Goal: Communication & Community: Participate in discussion

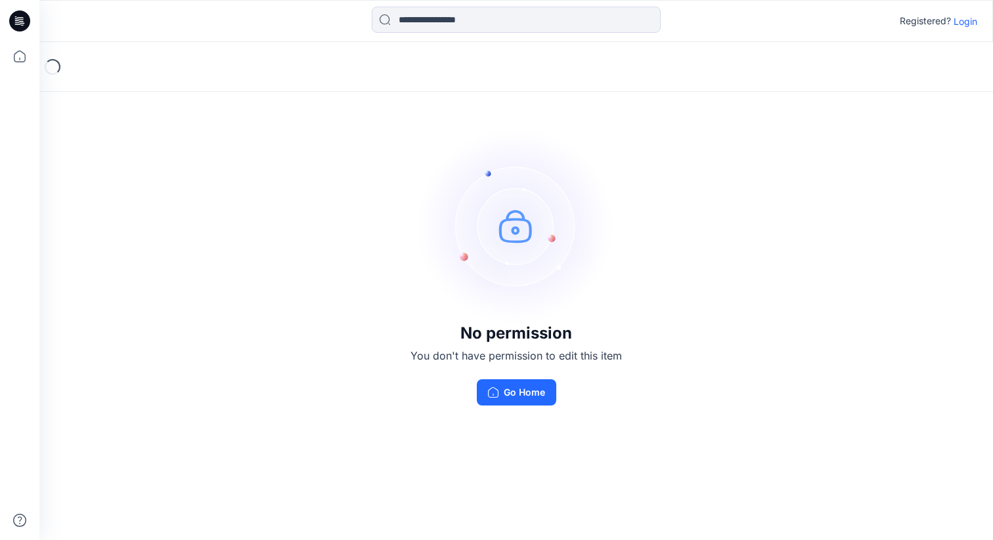
click at [966, 29] on div "Registered? Login" at bounding box center [515, 21] width 952 height 29
click at [966, 21] on p "Login" at bounding box center [965, 21] width 24 height 14
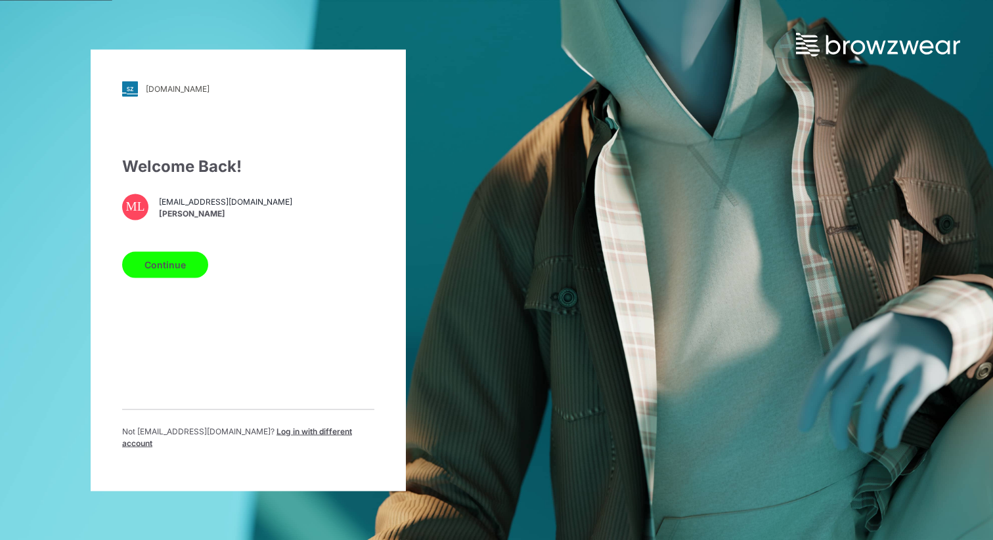
click at [165, 278] on button "Continue" at bounding box center [165, 264] width 86 height 26
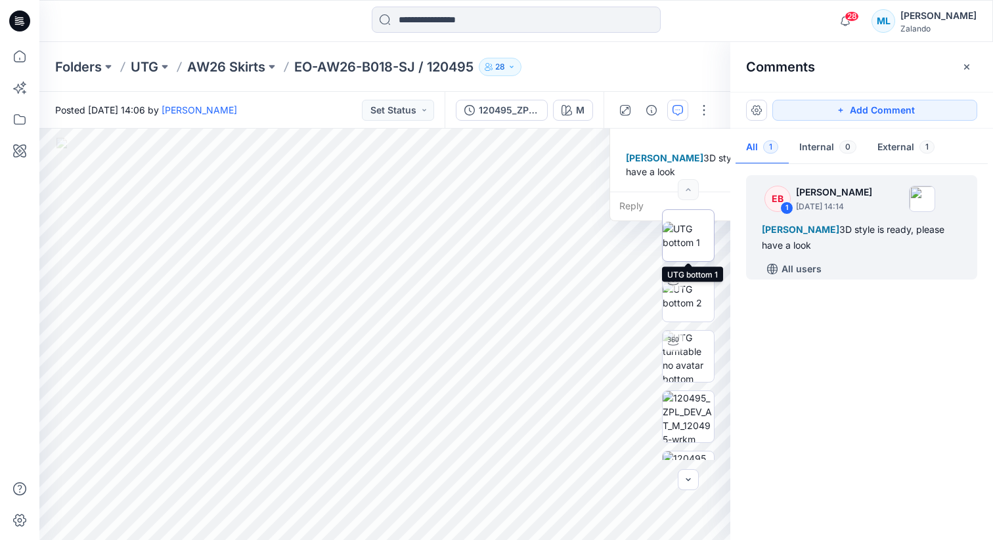
click at [686, 236] on img at bounding box center [687, 236] width 51 height 28
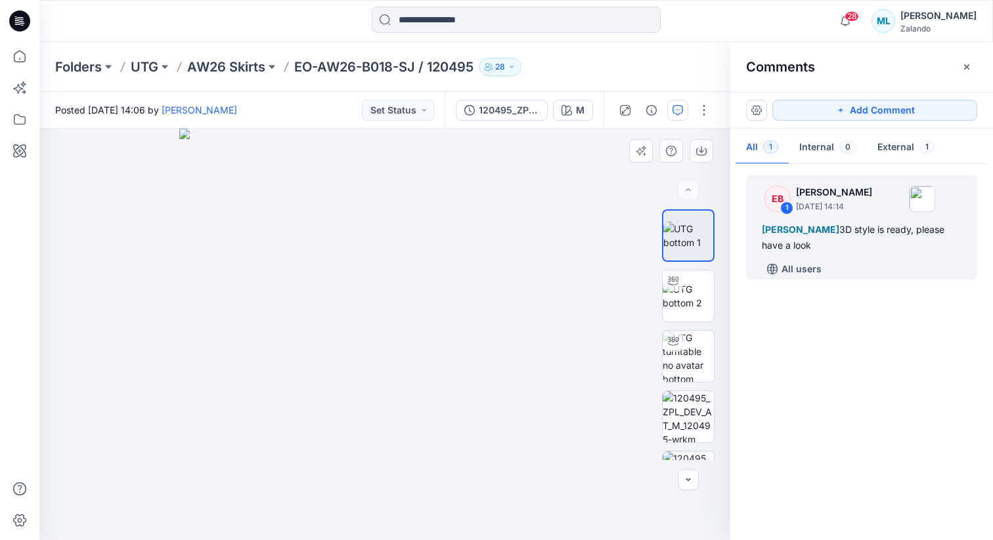
drag, startPoint x: 448, startPoint y: 326, endPoint x: 409, endPoint y: 332, distance: 39.2
click at [409, 332] on img at bounding box center [385, 335] width 412 height 412
drag, startPoint x: 402, startPoint y: 349, endPoint x: 463, endPoint y: 347, distance: 61.7
click at [463, 347] on img at bounding box center [385, 335] width 412 height 412
click at [686, 305] on img at bounding box center [687, 296] width 51 height 28
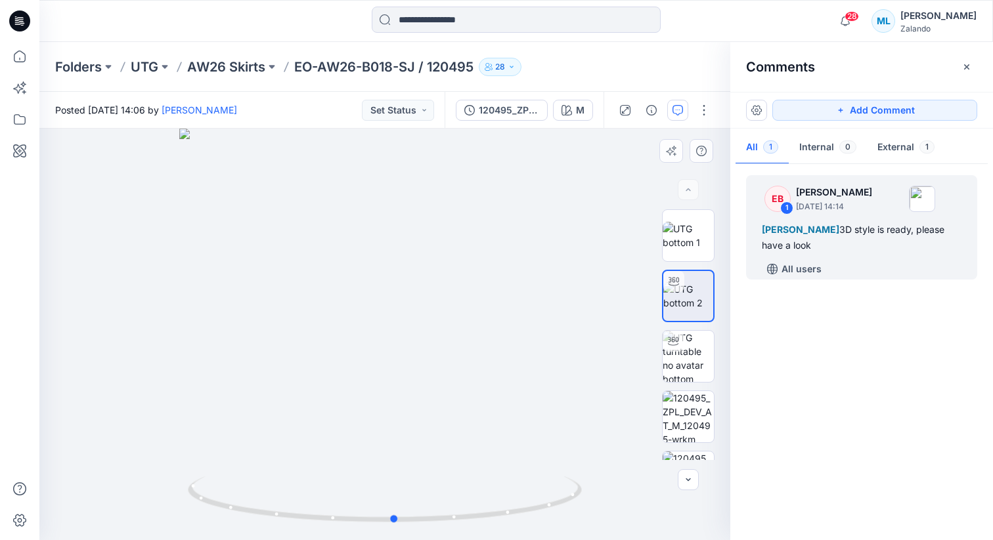
drag, startPoint x: 413, startPoint y: 337, endPoint x: 423, endPoint y: 356, distance: 20.9
click at [423, 356] on div at bounding box center [384, 335] width 691 height 412
click at [686, 411] on img at bounding box center [687, 416] width 51 height 51
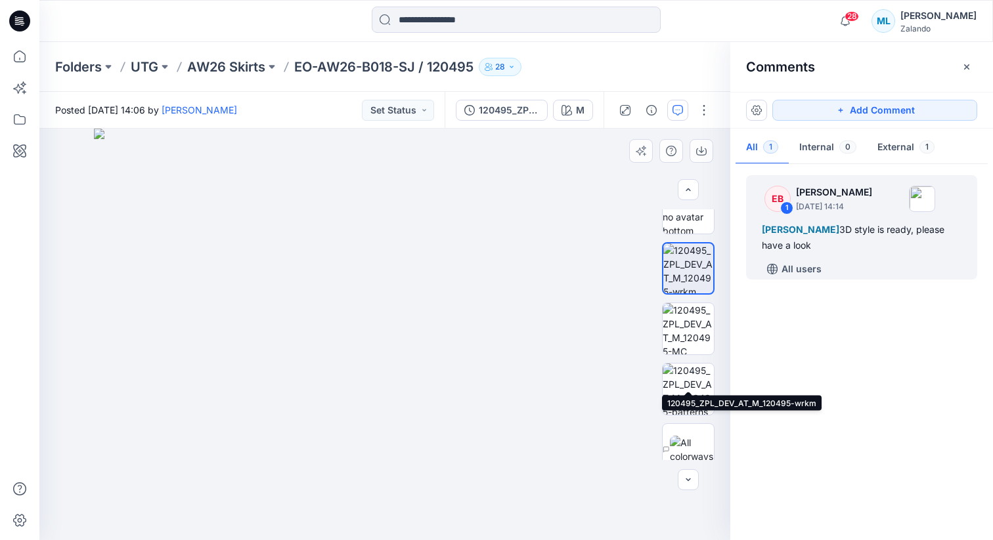
scroll to position [164, 0]
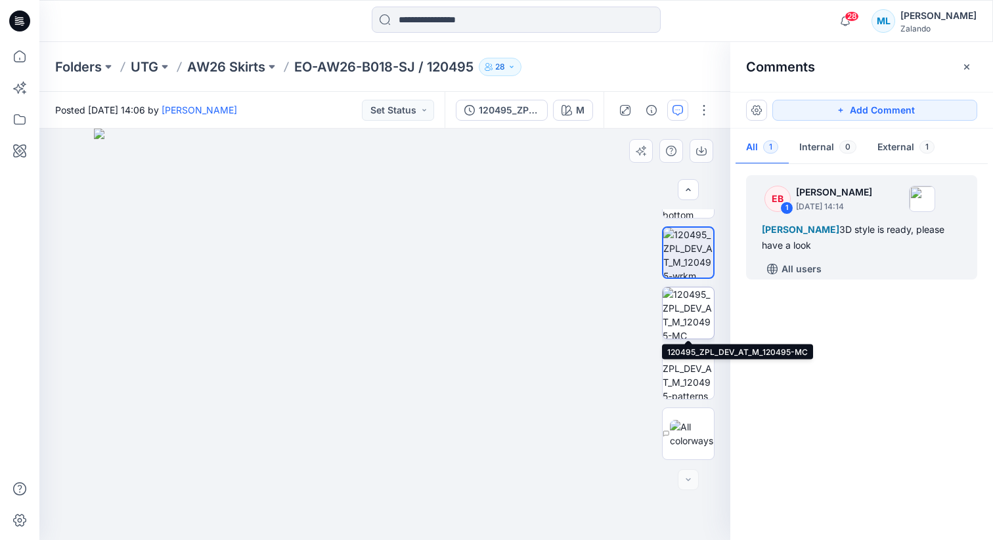
click at [680, 318] on img at bounding box center [687, 313] width 51 height 51
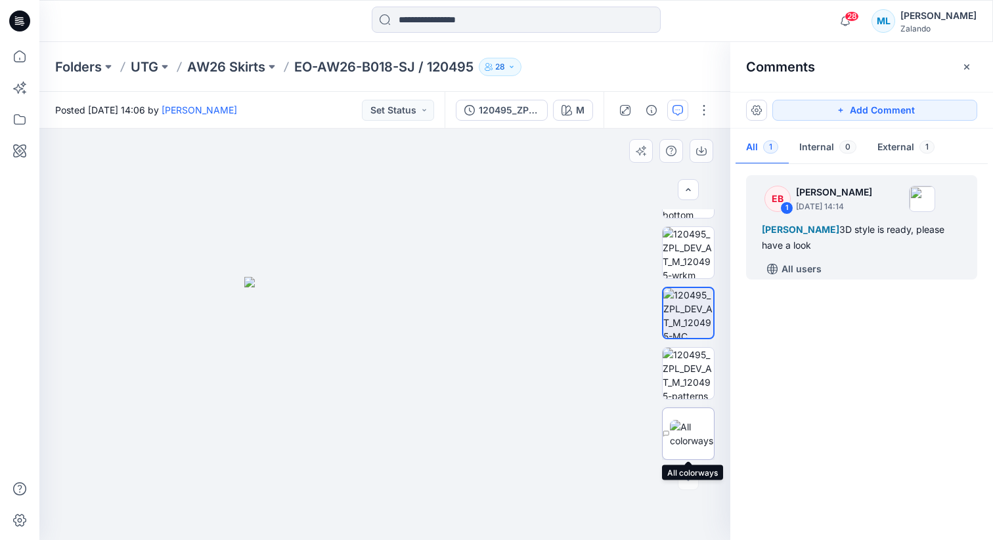
click at [691, 429] on img at bounding box center [692, 434] width 44 height 28
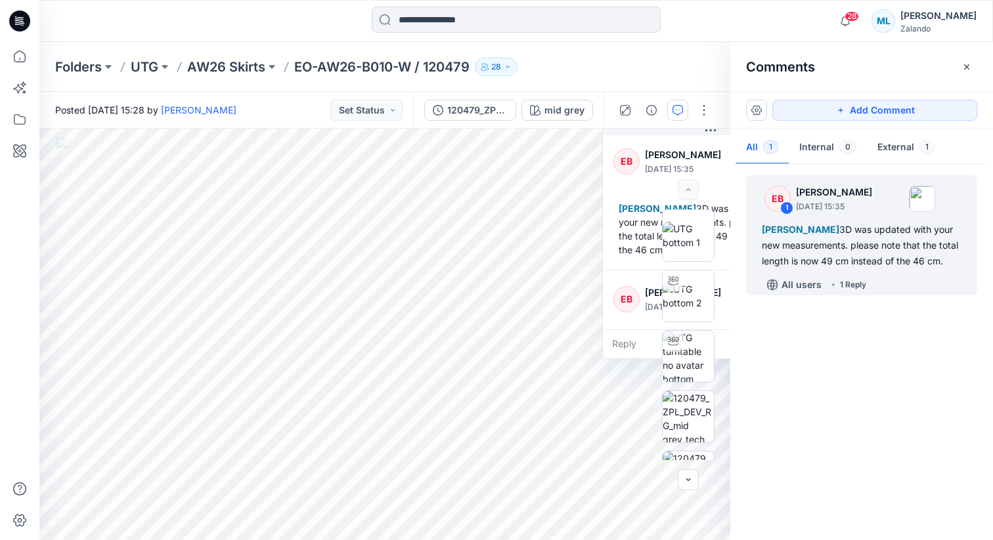
click at [651, 301] on div at bounding box center [688, 334] width 84 height 251
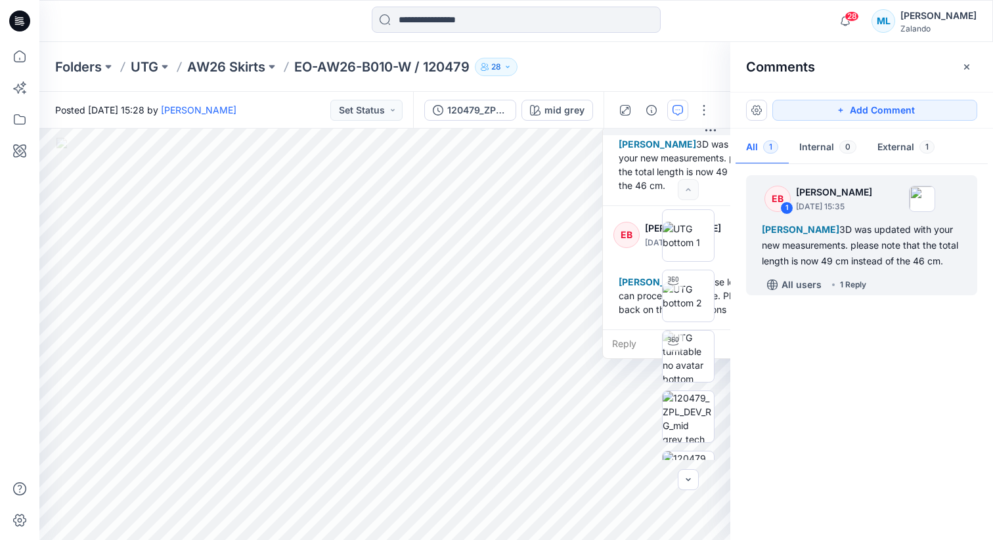
click at [647, 292] on div at bounding box center [688, 334] width 84 height 251
click at [646, 311] on div at bounding box center [688, 334] width 84 height 251
click at [634, 337] on div "Reply" at bounding box center [710, 344] width 215 height 29
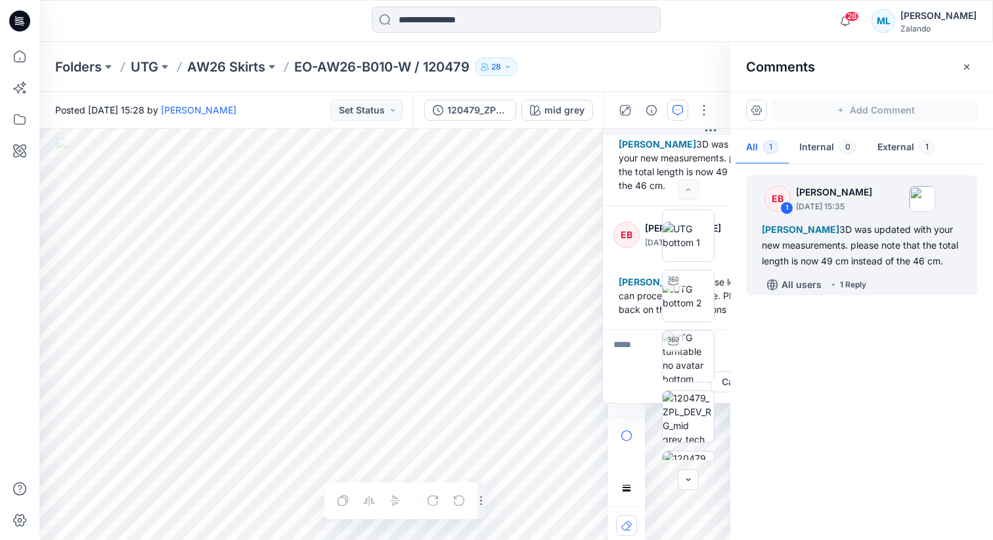
type textarea "*"
click at [646, 427] on div at bounding box center [688, 334] width 84 height 251
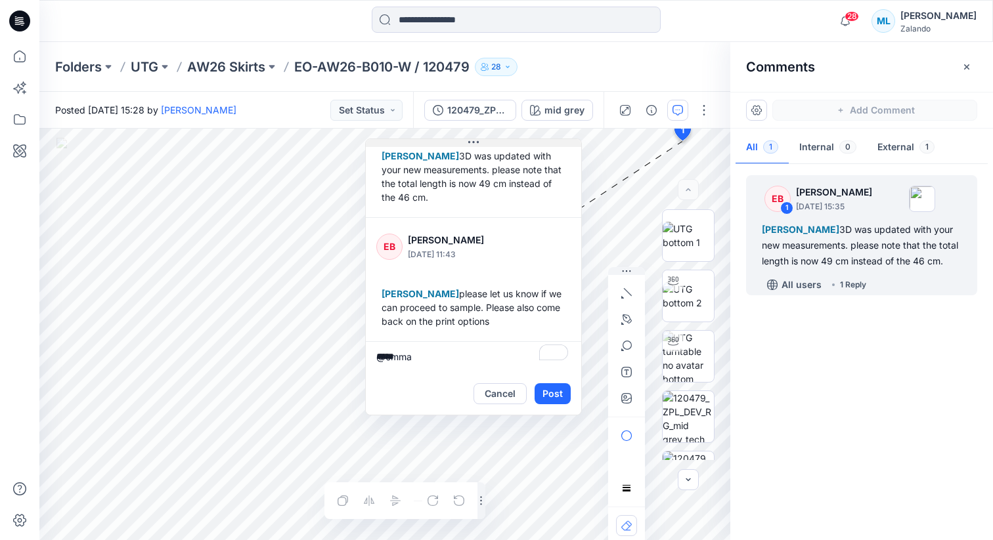
drag, startPoint x: 711, startPoint y: 130, endPoint x: 471, endPoint y: 140, distance: 240.5
click at [471, 141] on icon at bounding box center [473, 142] width 11 height 2
click at [415, 351] on textarea "*****" at bounding box center [469, 356] width 215 height 32
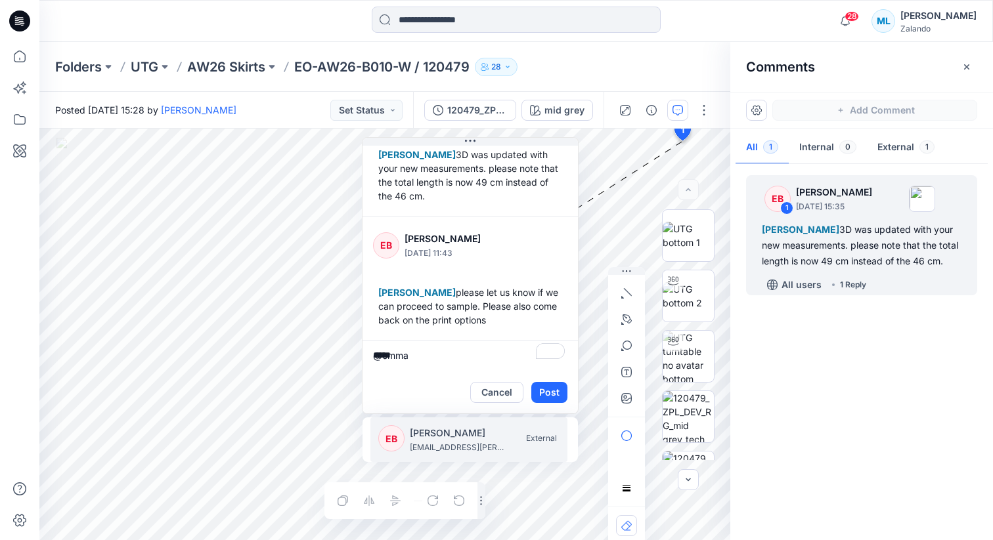
click at [434, 433] on p "[PERSON_NAME]" at bounding box center [459, 433] width 98 height 16
type textarea "**********"
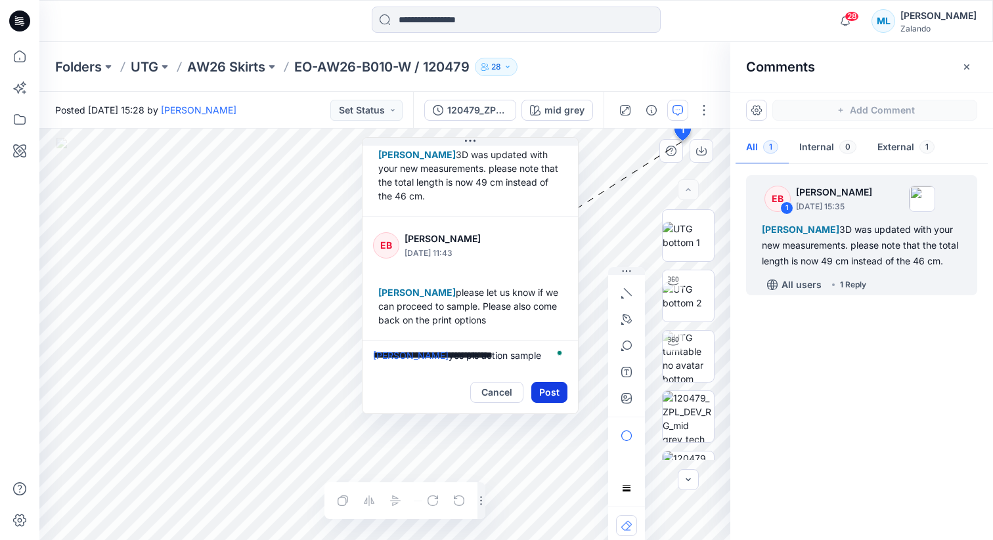
click at [545, 391] on button "Post" at bounding box center [549, 392] width 36 height 21
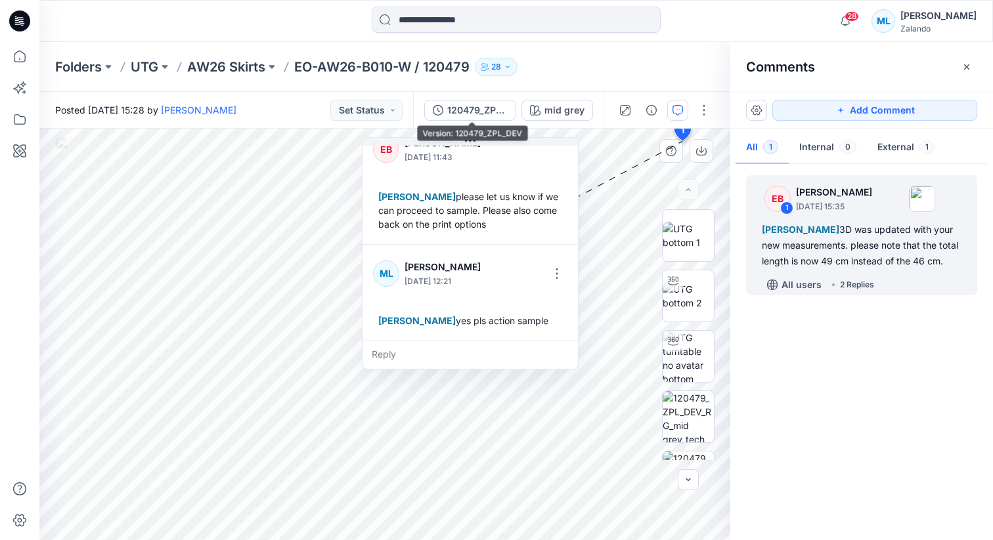
scroll to position [161, 0]
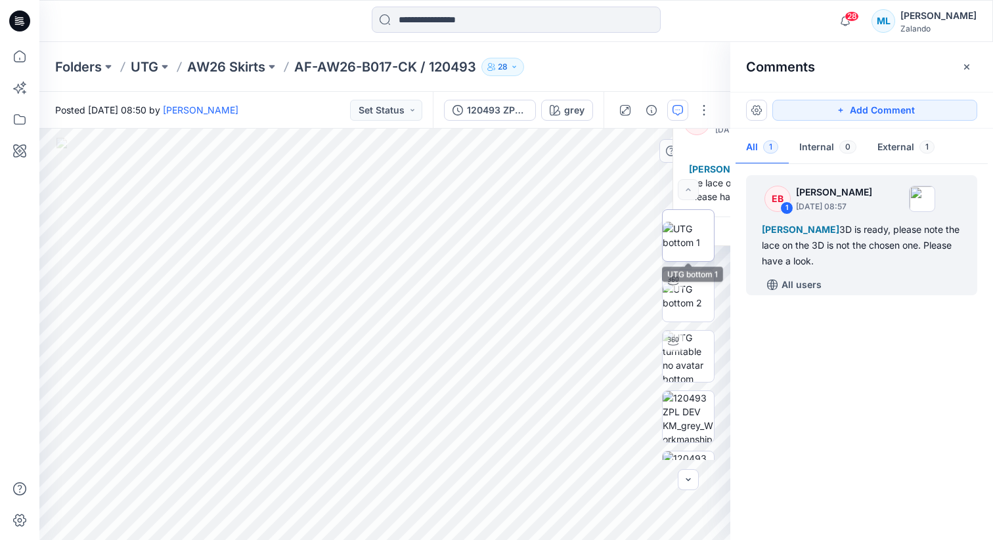
click at [692, 239] on img at bounding box center [687, 236] width 51 height 28
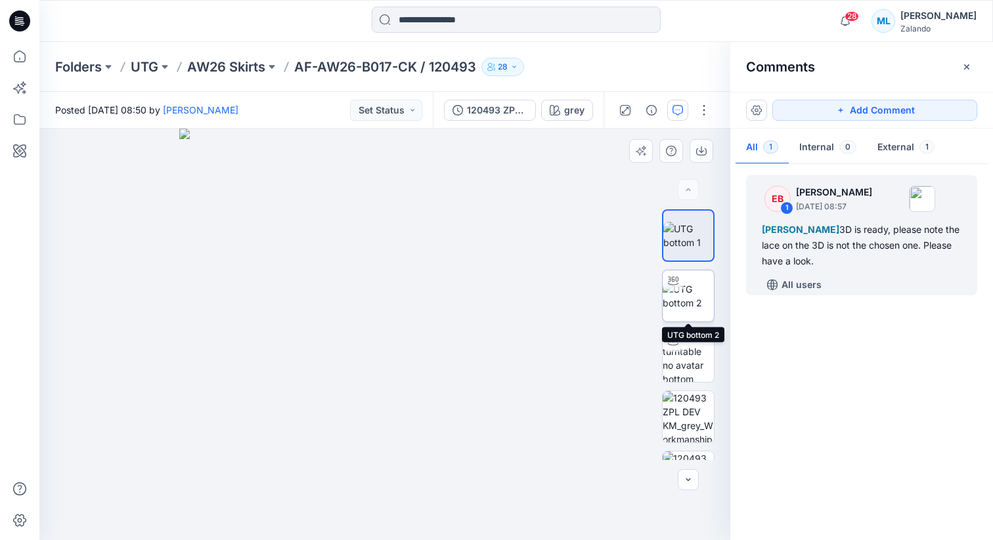
click at [692, 308] on img at bounding box center [687, 296] width 51 height 28
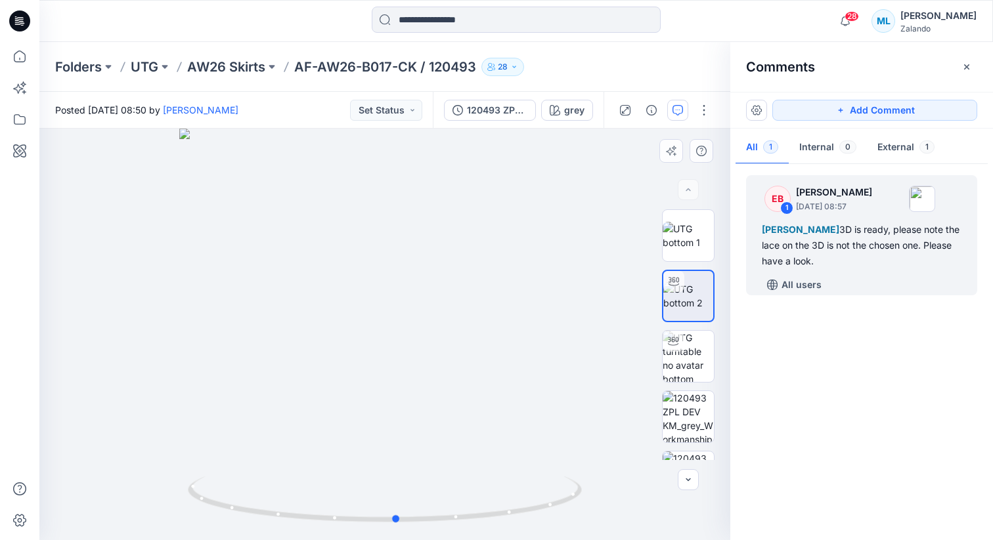
drag, startPoint x: 448, startPoint y: 341, endPoint x: 463, endPoint y: 358, distance: 22.4
click at [463, 358] on div at bounding box center [384, 335] width 691 height 412
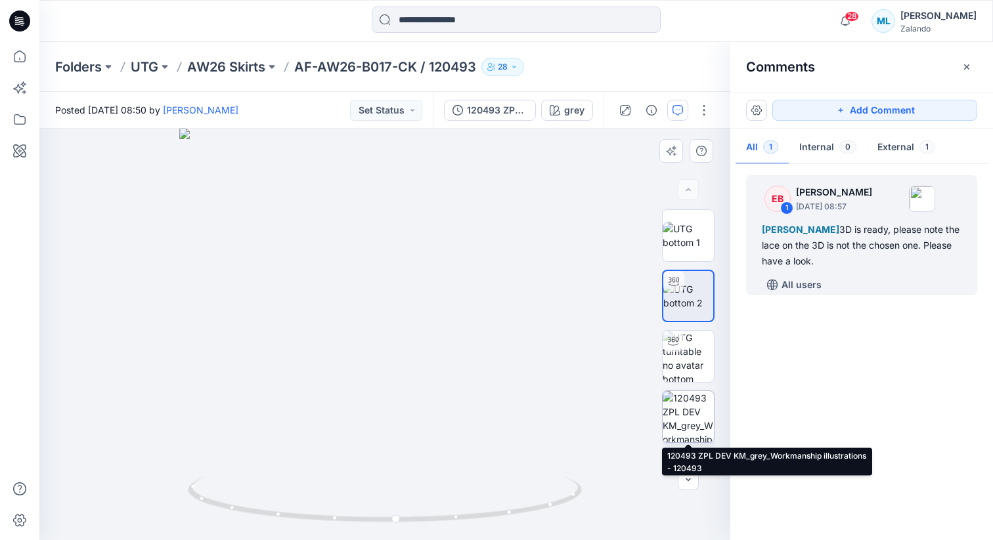
click at [684, 412] on img at bounding box center [687, 416] width 51 height 51
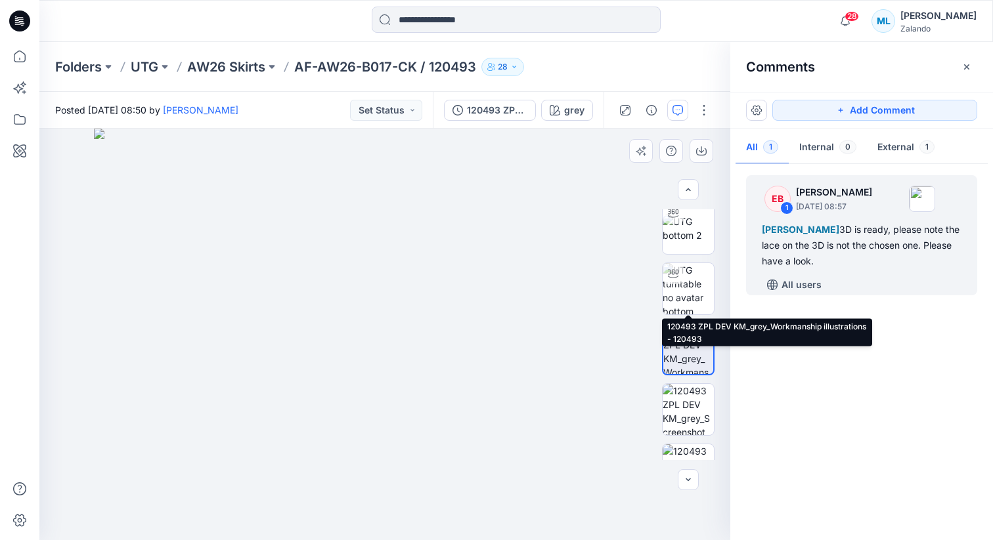
scroll to position [164, 0]
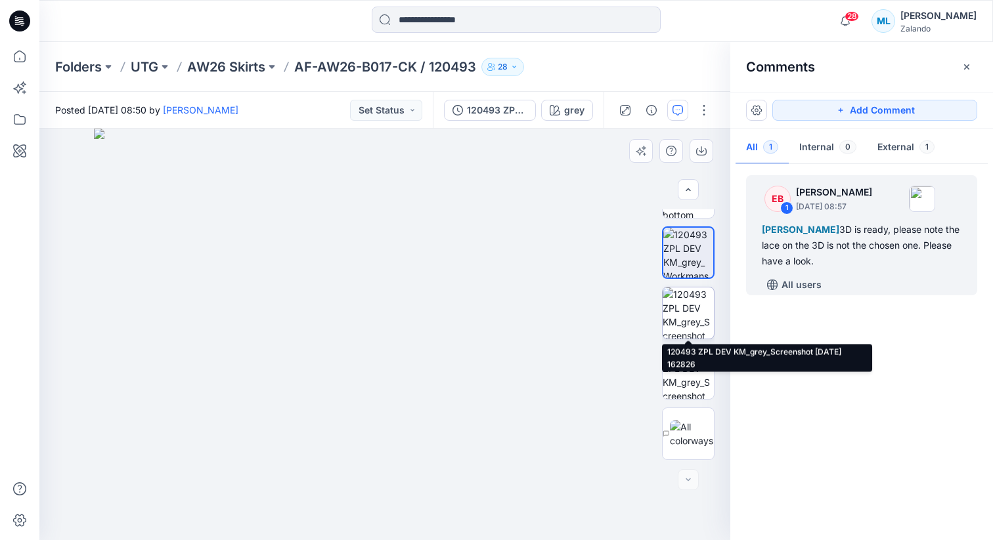
click at [689, 324] on img at bounding box center [687, 313] width 51 height 51
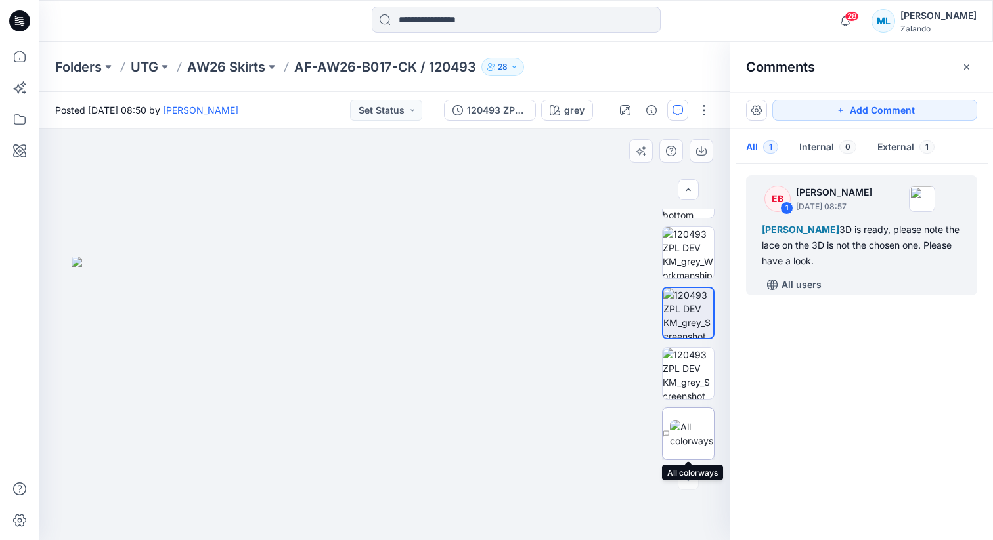
click at [688, 433] on img at bounding box center [692, 434] width 44 height 28
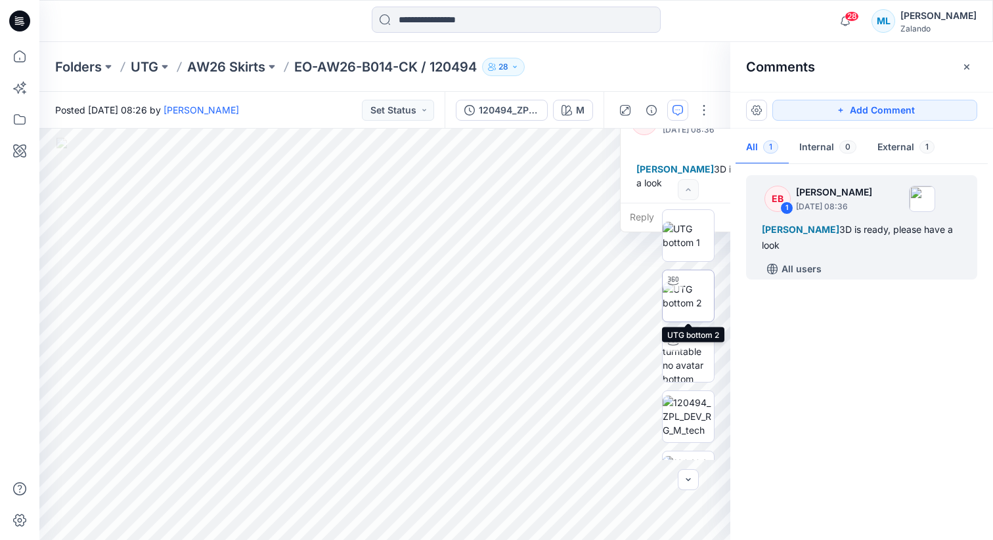
click at [689, 310] on img at bounding box center [687, 296] width 51 height 28
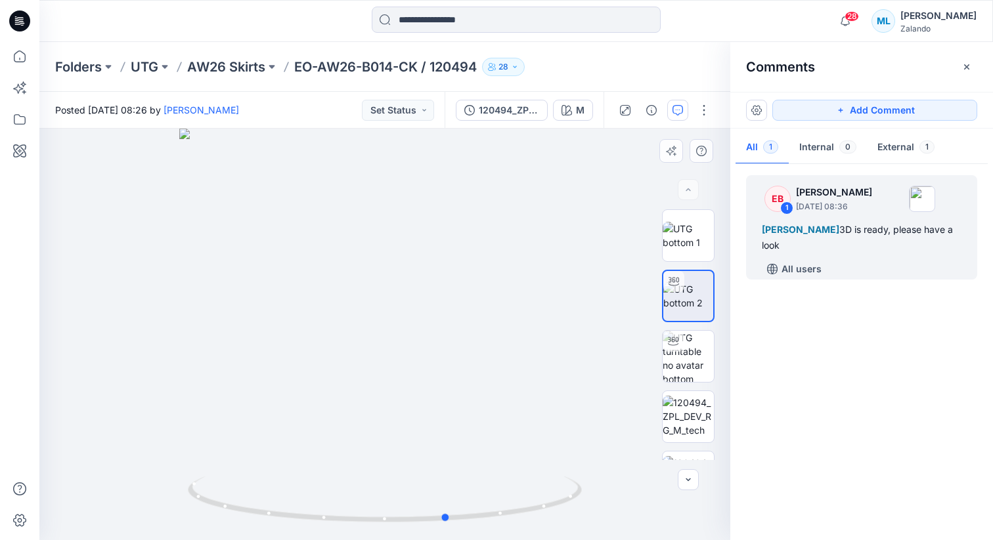
drag, startPoint x: 461, startPoint y: 298, endPoint x: 132, endPoint y: 285, distance: 329.1
click at [132, 285] on div at bounding box center [384, 335] width 691 height 412
drag, startPoint x: 379, startPoint y: 290, endPoint x: 346, endPoint y: 289, distance: 33.5
click at [346, 289] on div at bounding box center [384, 335] width 691 height 412
click at [689, 355] on img at bounding box center [687, 356] width 51 height 51
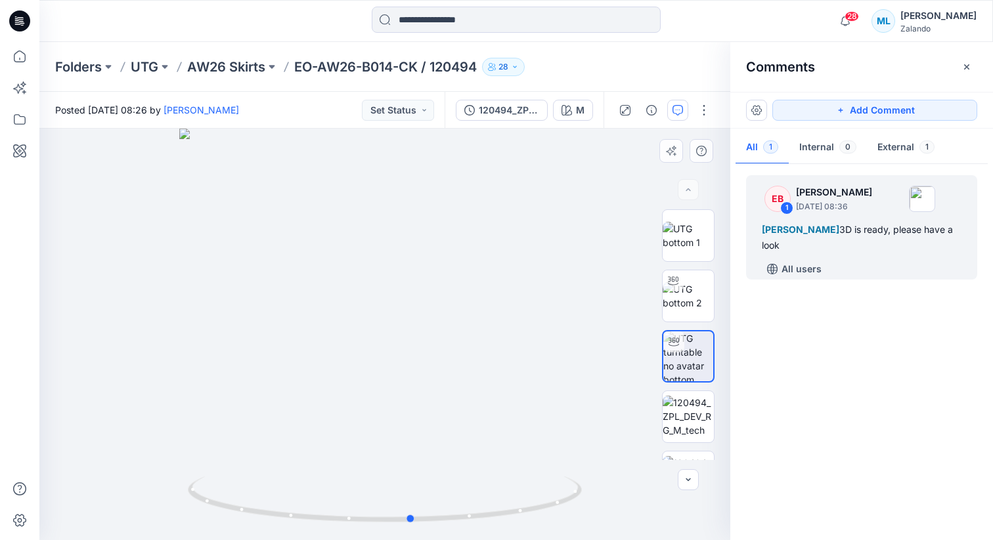
drag, startPoint x: 421, startPoint y: 254, endPoint x: 517, endPoint y: 296, distance: 104.6
click at [517, 296] on div at bounding box center [384, 335] width 691 height 412
click at [685, 410] on img at bounding box center [687, 416] width 51 height 41
